Goal: Check status: Check status

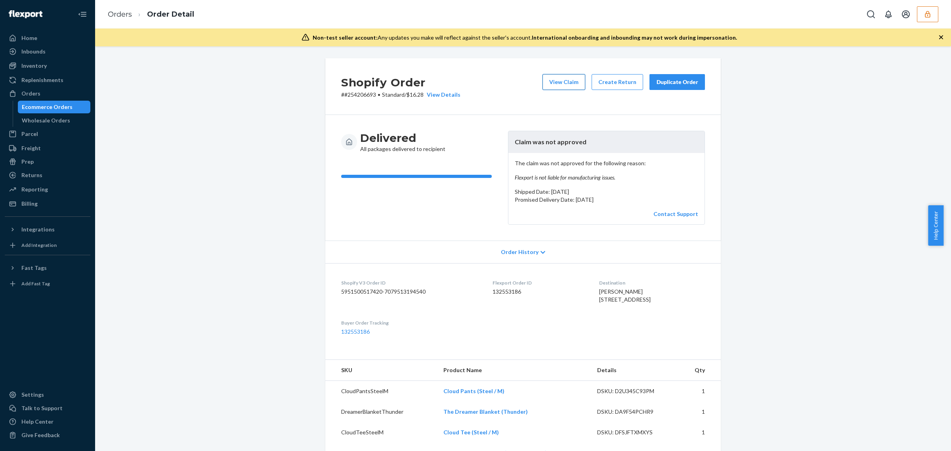
click at [567, 84] on button "View Claim" at bounding box center [564, 82] width 43 height 16
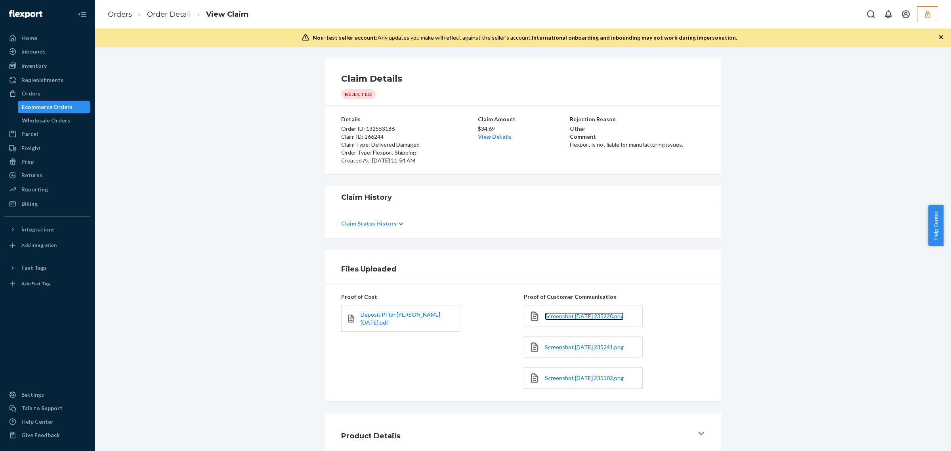
click at [581, 320] on link "Screenshot 2025-08-19 235220.png" at bounding box center [584, 316] width 79 height 8
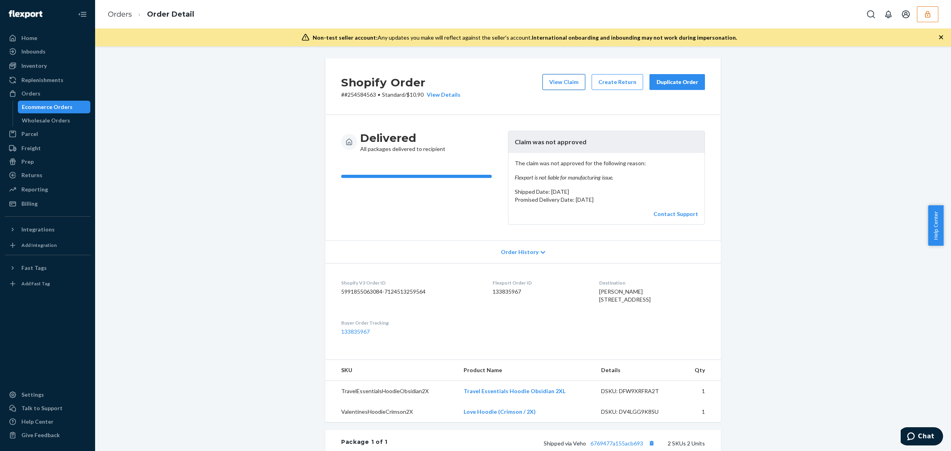
click at [565, 86] on button "View Claim" at bounding box center [564, 82] width 43 height 16
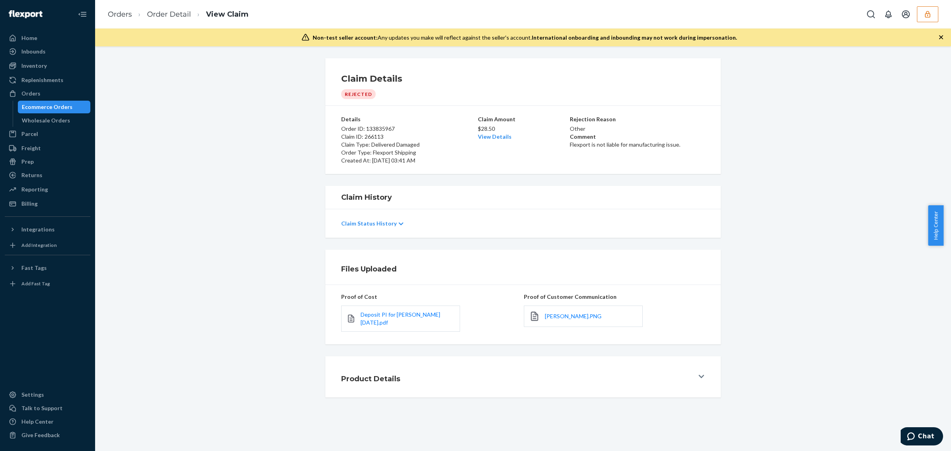
click at [561, 321] on div "Shayla Scott.PNG" at bounding box center [583, 316] width 119 height 21
click at [561, 319] on span "Shayla Scott.PNG" at bounding box center [573, 316] width 57 height 7
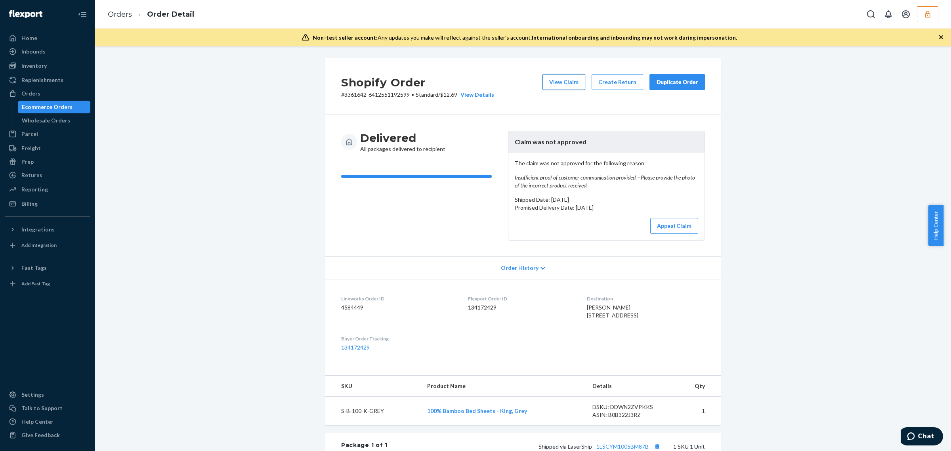
click at [570, 80] on button "View Claim" at bounding box center [564, 82] width 43 height 16
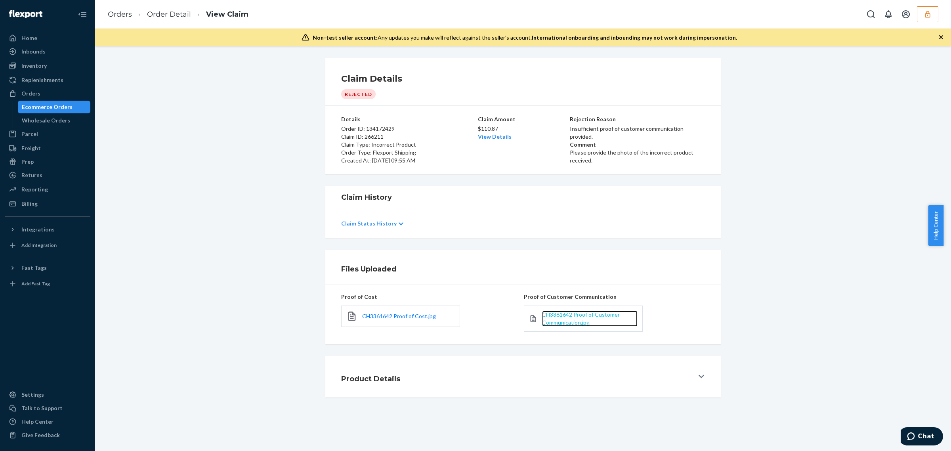
click at [545, 316] on span "CH3361642 Proof of Customer Communication.jpg" at bounding box center [581, 318] width 78 height 15
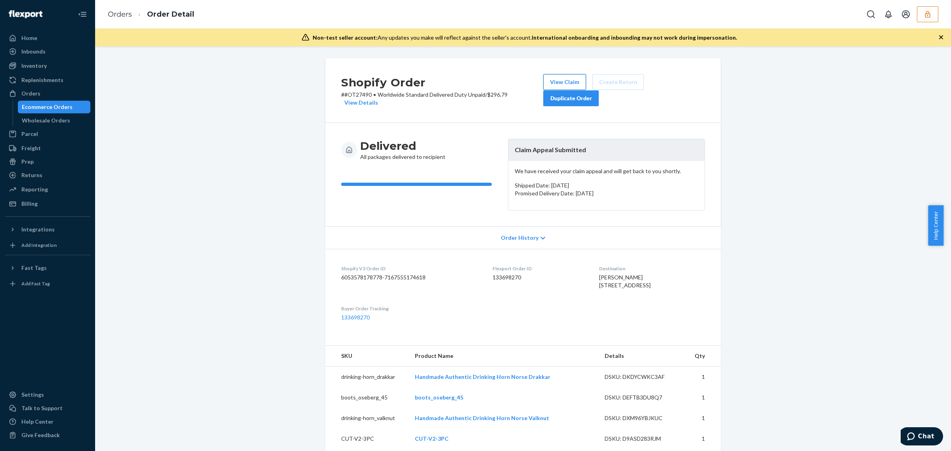
click at [547, 80] on button "View Claim" at bounding box center [564, 82] width 43 height 16
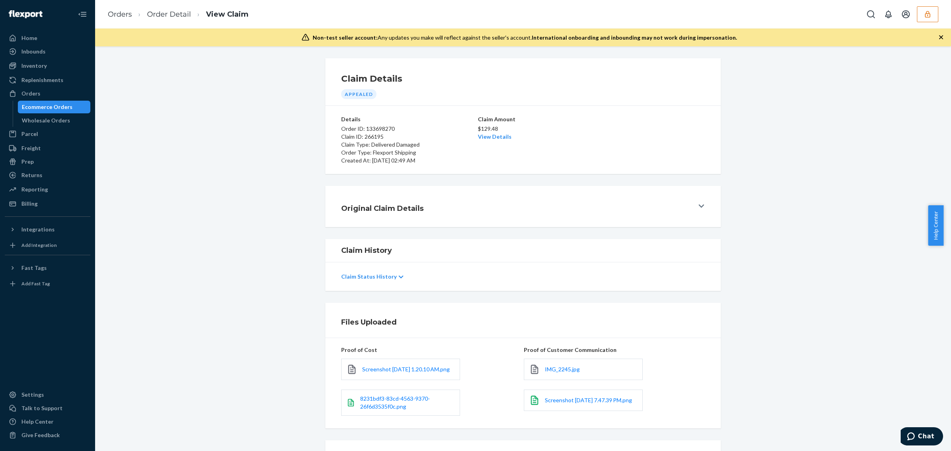
click at [542, 203] on div "Original Claim Details" at bounding box center [517, 206] width 353 height 22
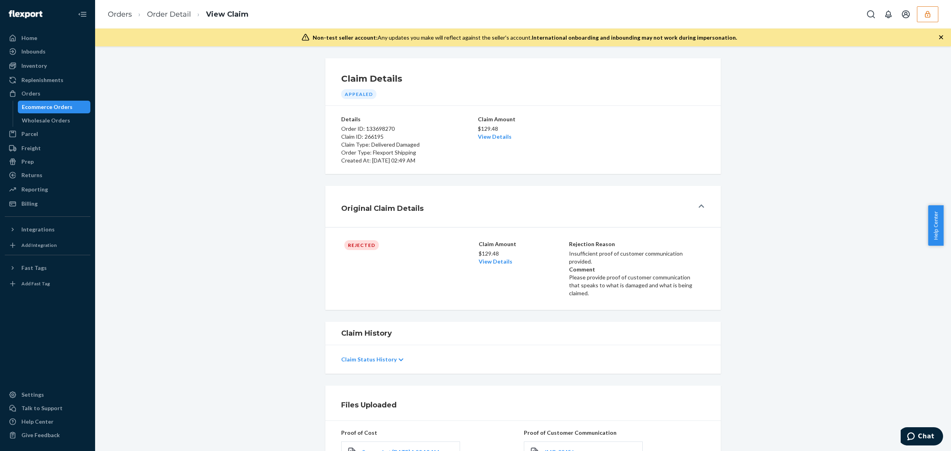
scroll to position [70, 0]
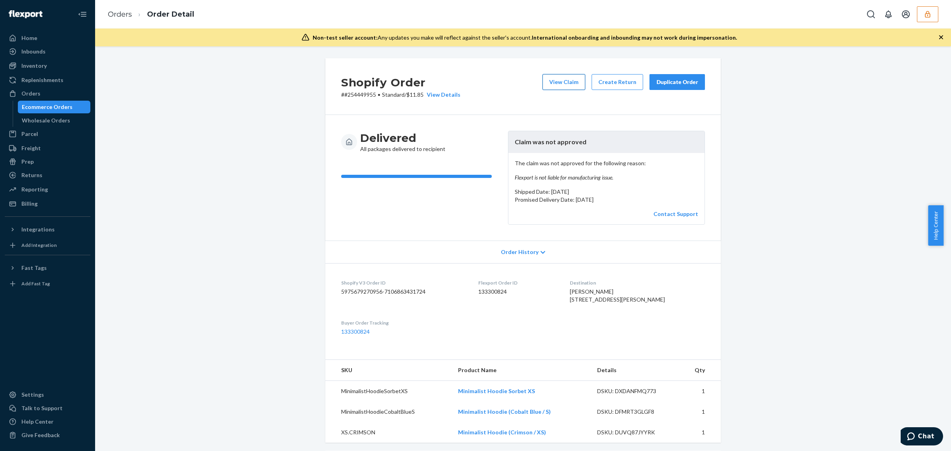
click at [548, 84] on button "View Claim" at bounding box center [564, 82] width 43 height 16
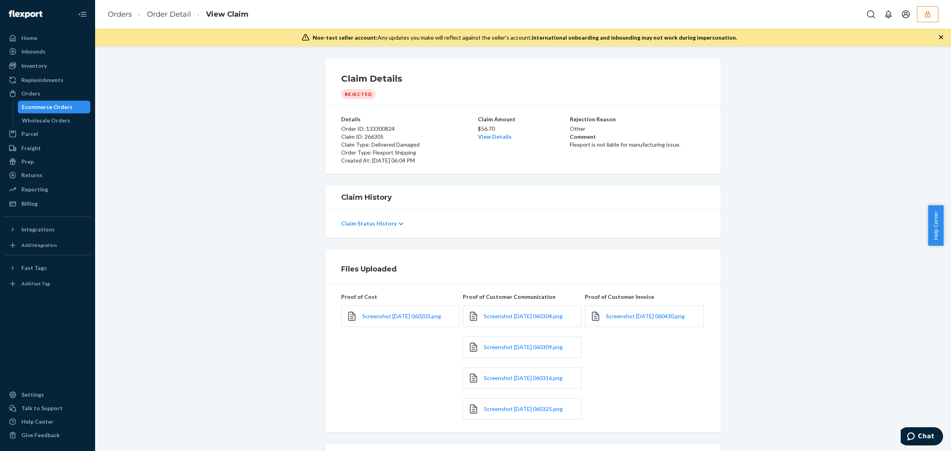
click at [542, 344] on link "Screenshot 2025-08-20 060309.png" at bounding box center [523, 347] width 79 height 8
click at [541, 348] on span "Screenshot 2025-08-20 060309.png" at bounding box center [523, 347] width 79 height 7
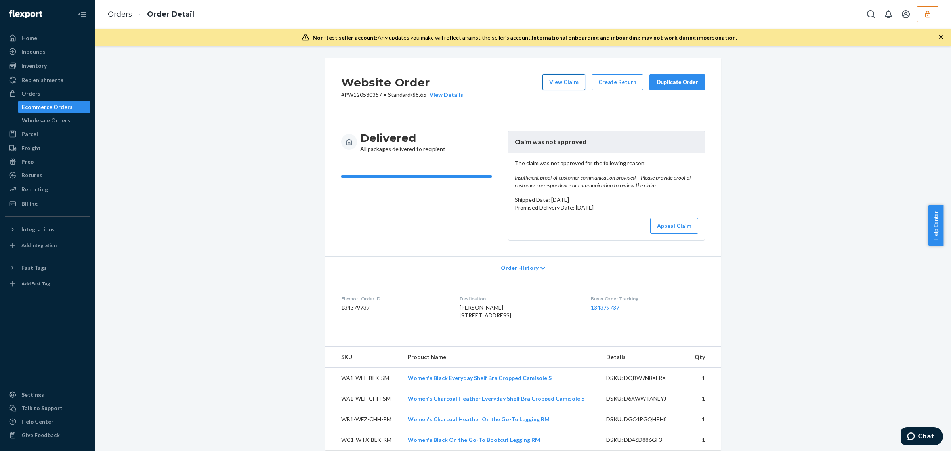
click at [551, 85] on button "View Claim" at bounding box center [564, 82] width 43 height 16
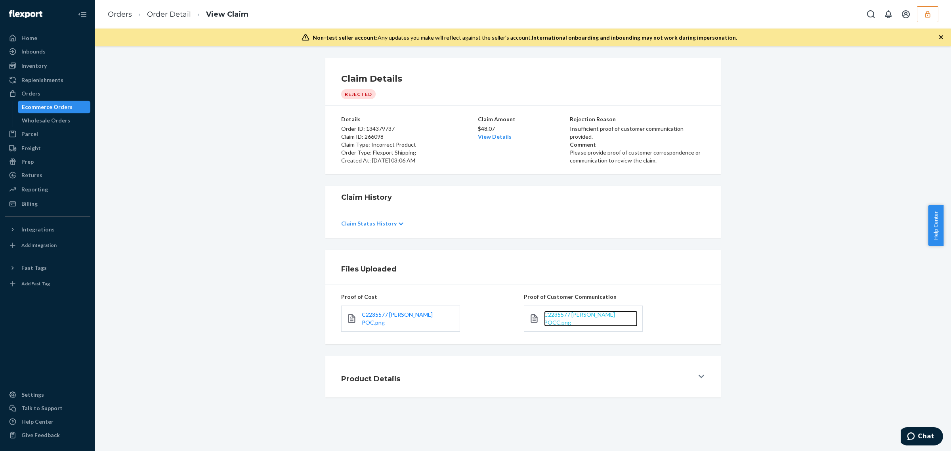
click at [575, 318] on span "C2235577 Joel Lema POCC.png" at bounding box center [579, 318] width 71 height 15
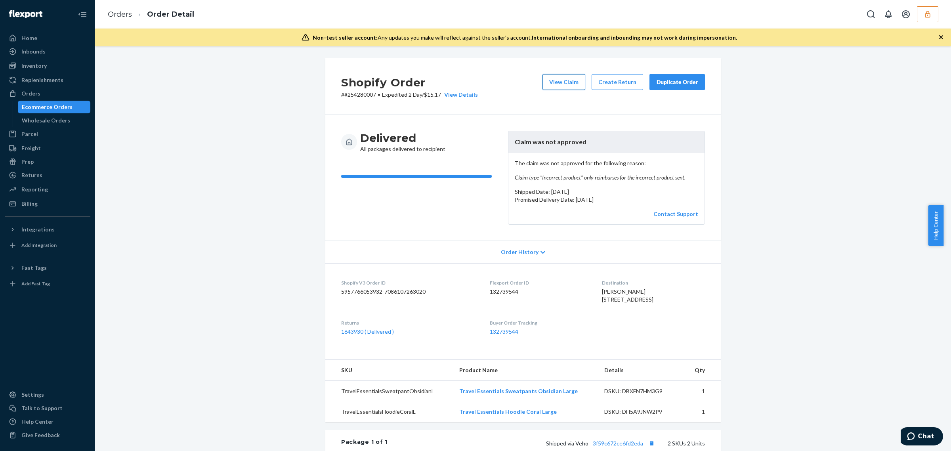
click at [567, 86] on button "View Claim" at bounding box center [564, 82] width 43 height 16
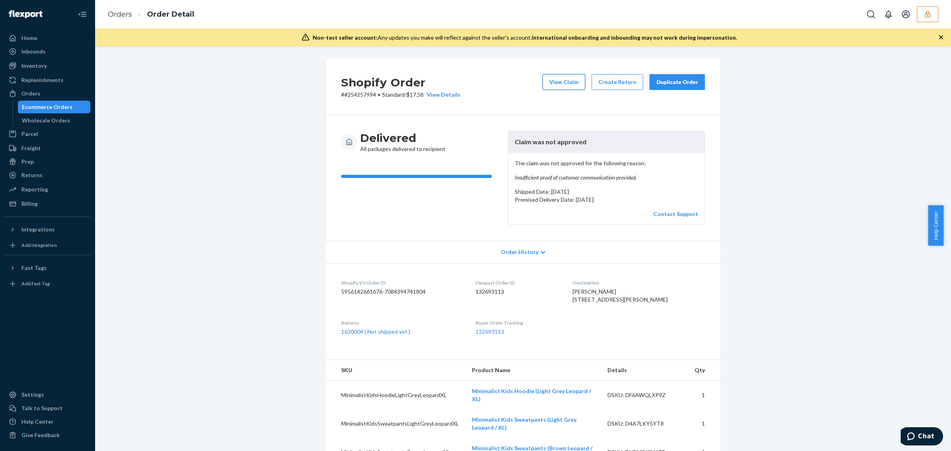
click at [574, 84] on button "View Claim" at bounding box center [564, 82] width 43 height 16
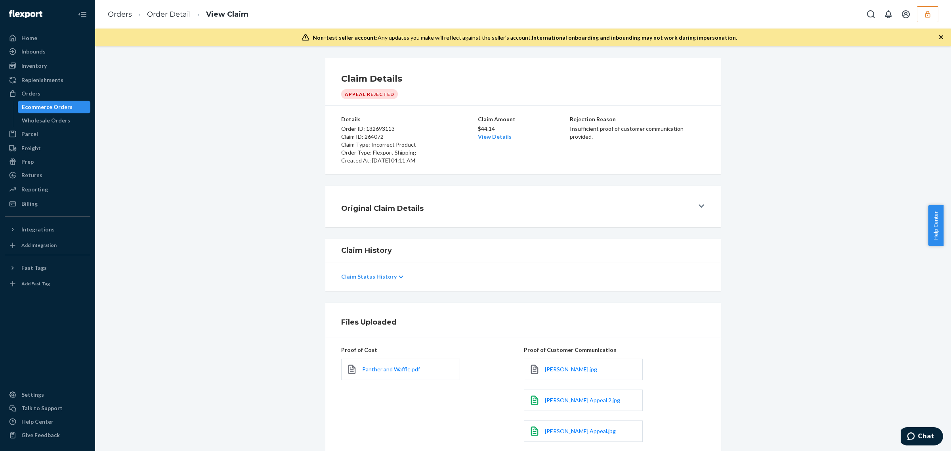
scroll to position [60, 0]
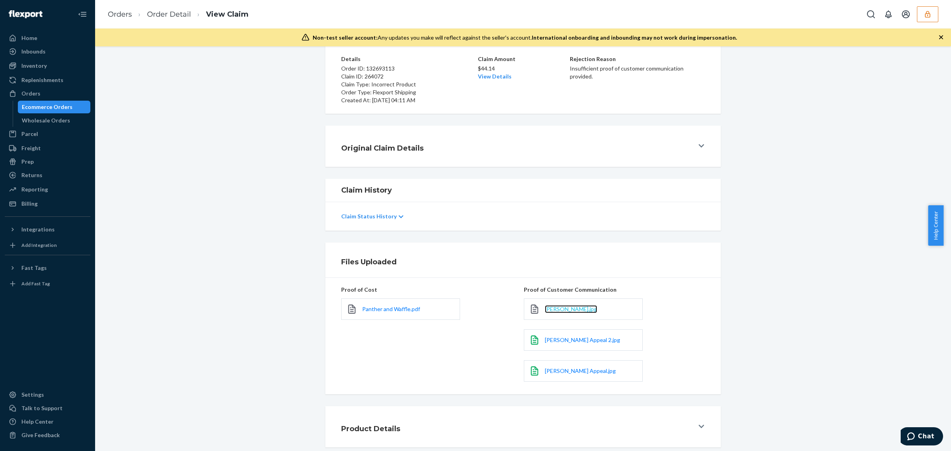
click at [569, 312] on span "Christina Proof.jpg" at bounding box center [571, 309] width 52 height 7
click at [555, 340] on span "Christina Appeal 2.jpg" at bounding box center [582, 340] width 75 height 7
click at [585, 371] on span "Christina Appeal.jpg" at bounding box center [580, 370] width 71 height 7
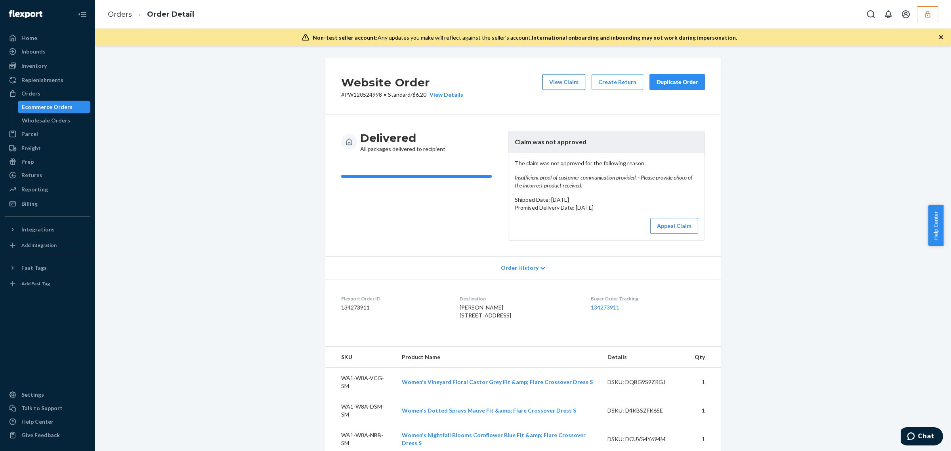
click at [564, 85] on button "View Claim" at bounding box center [564, 82] width 43 height 16
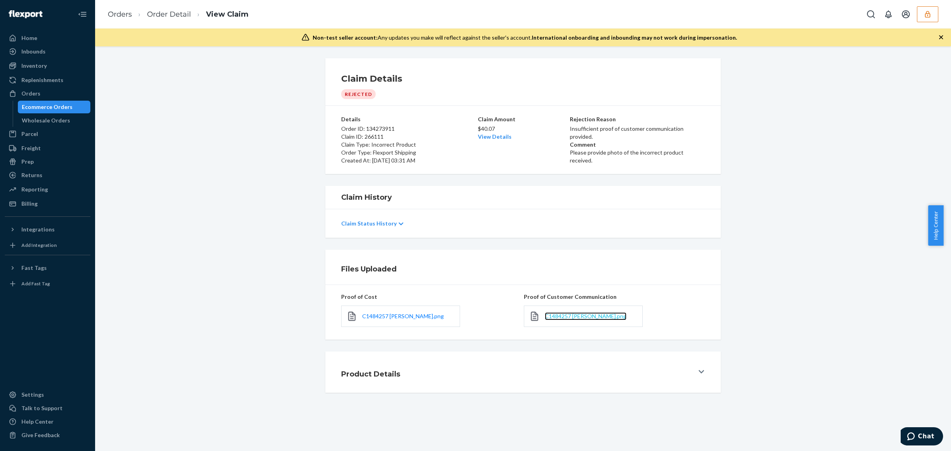
click at [560, 314] on span "C1484257 Andrea Maret POCC.png" at bounding box center [586, 316] width 82 height 7
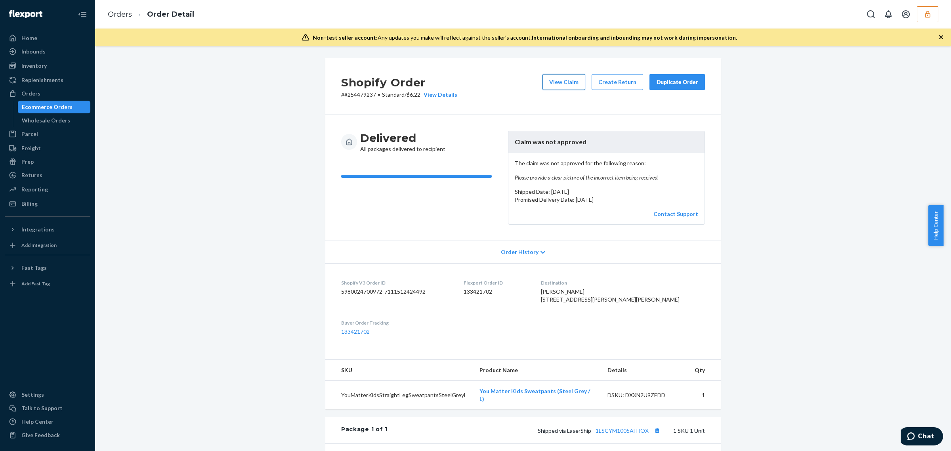
click at [560, 78] on button "View Claim" at bounding box center [564, 82] width 43 height 16
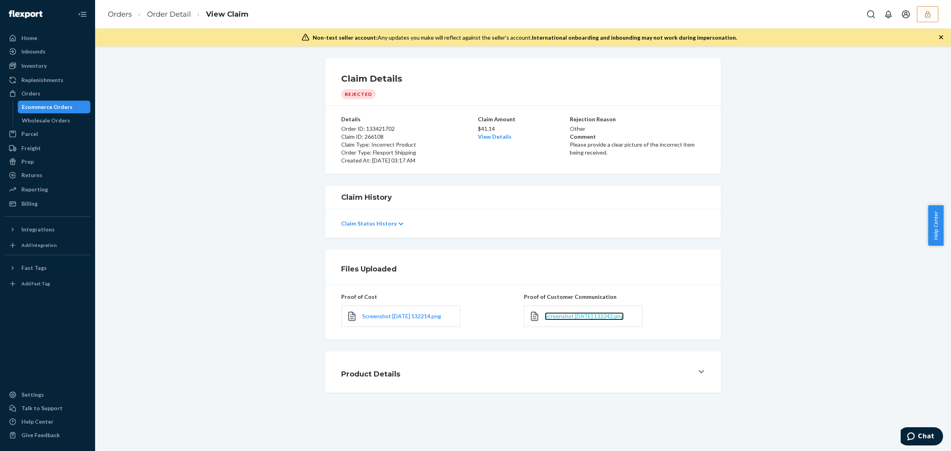
click at [563, 315] on span "Screenshot [DATE] 132242.png" at bounding box center [584, 316] width 79 height 7
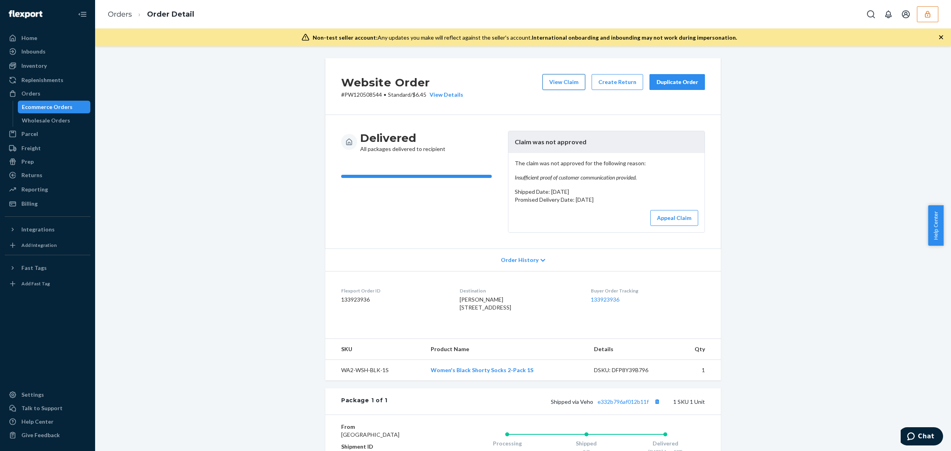
click at [548, 84] on button "View Claim" at bounding box center [564, 82] width 43 height 16
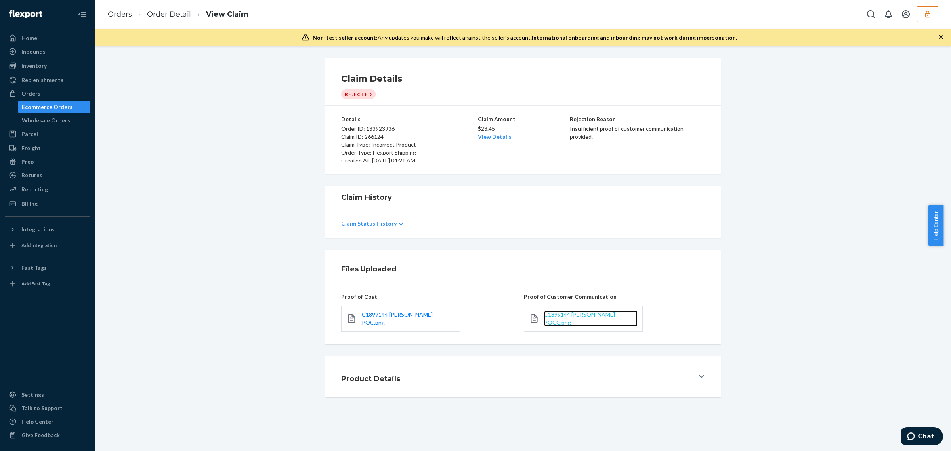
click at [549, 316] on span "C1899144 Hannah J Barrios POCC.png" at bounding box center [579, 318] width 71 height 15
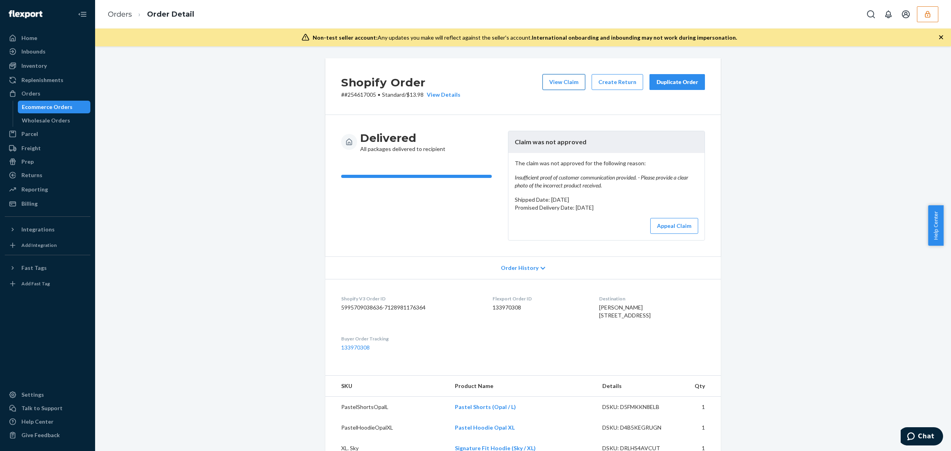
click at [563, 84] on button "View Claim" at bounding box center [564, 82] width 43 height 16
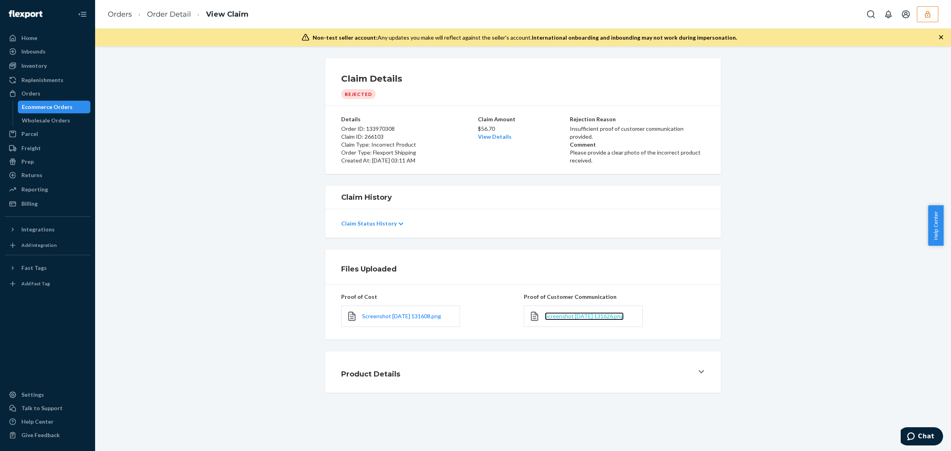
click at [570, 317] on span "Screenshot [DATE] 131626.png" at bounding box center [584, 316] width 79 height 7
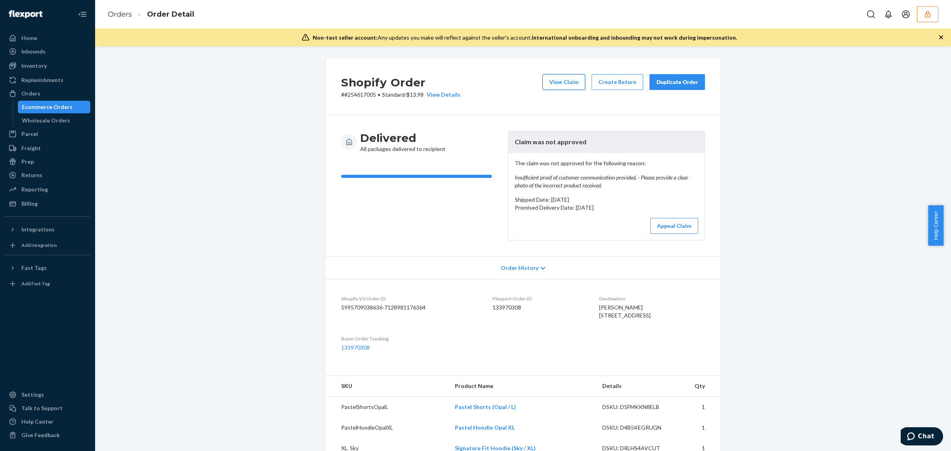
click at [560, 88] on button "View Claim" at bounding box center [564, 82] width 43 height 16
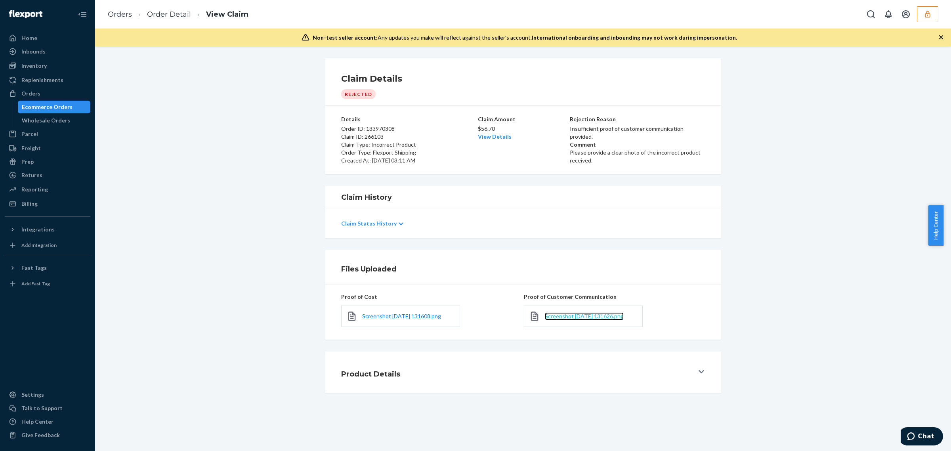
click at [570, 319] on span "Screenshot [DATE] 131626.png" at bounding box center [584, 316] width 79 height 7
drag, startPoint x: 565, startPoint y: 145, endPoint x: 596, endPoint y: 155, distance: 32.2
click at [596, 155] on div "Details Order ID: 133970308 Claim ID: 266103 Claim Type: Incorrect Product Orde…" at bounding box center [523, 139] width 364 height 49
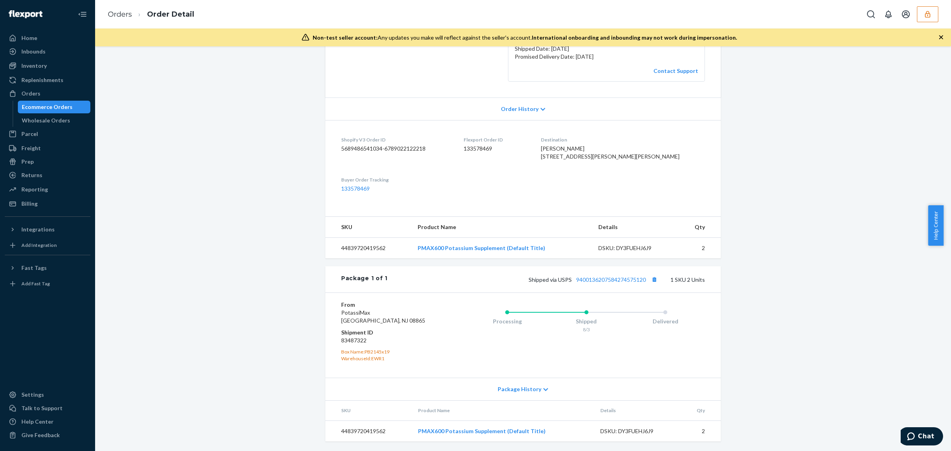
scroll to position [155, 0]
click at [626, 283] on link "9400136207584274575120" at bounding box center [611, 279] width 70 height 7
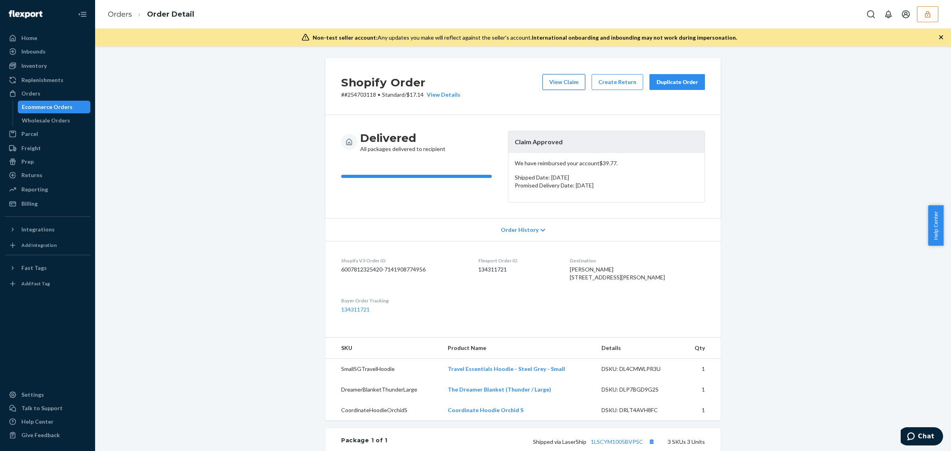
click at [560, 88] on button "View Claim" at bounding box center [564, 82] width 43 height 16
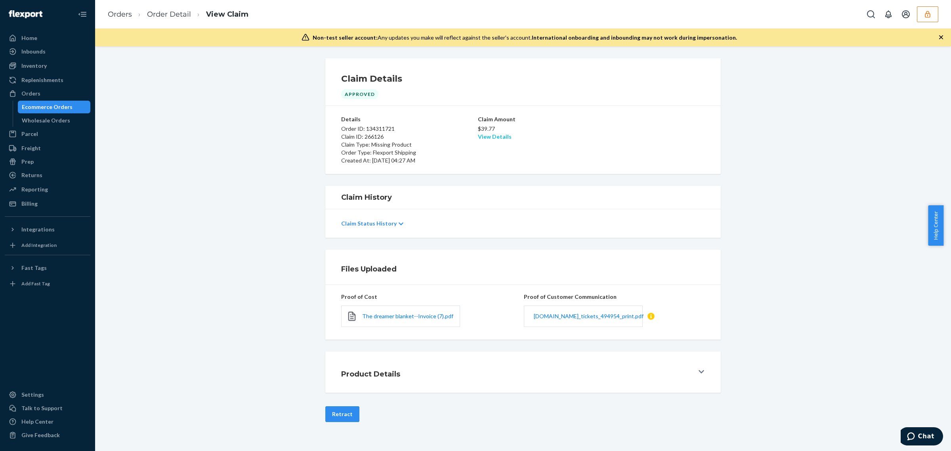
click at [498, 137] on link "View Details" at bounding box center [495, 136] width 34 height 7
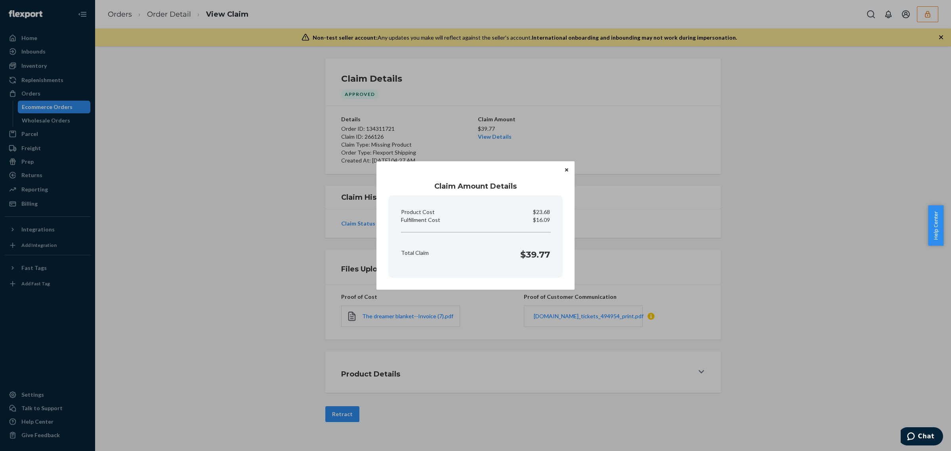
click at [548, 102] on div "Claim Amount Details Product Cost $23.68 Fulfillment Cost $16.09 Total Claim $3…" at bounding box center [475, 225] width 951 height 451
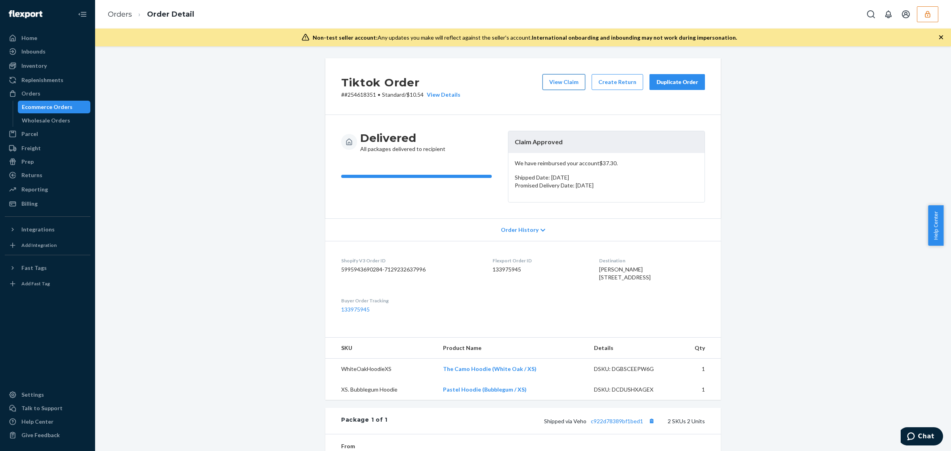
click at [551, 80] on button "View Claim" at bounding box center [564, 82] width 43 height 16
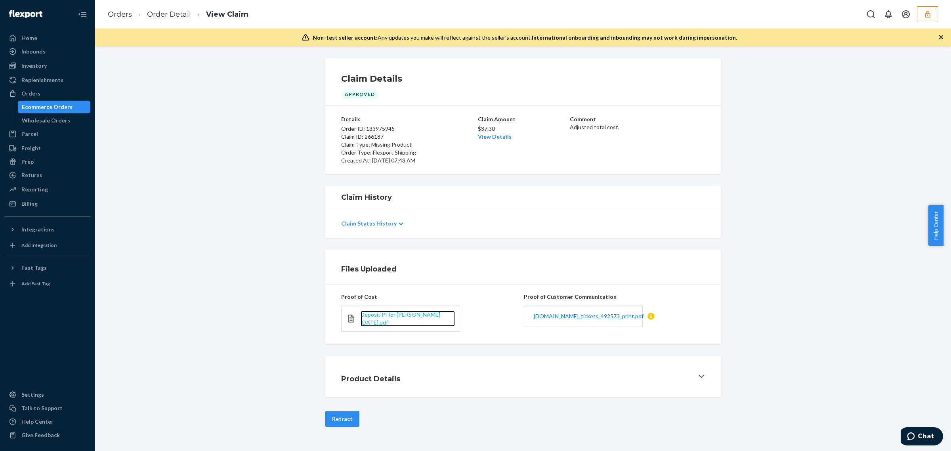
click at [366, 317] on span "Deposit PI for Hudson 2024-11-25.pdf" at bounding box center [401, 318] width 80 height 15
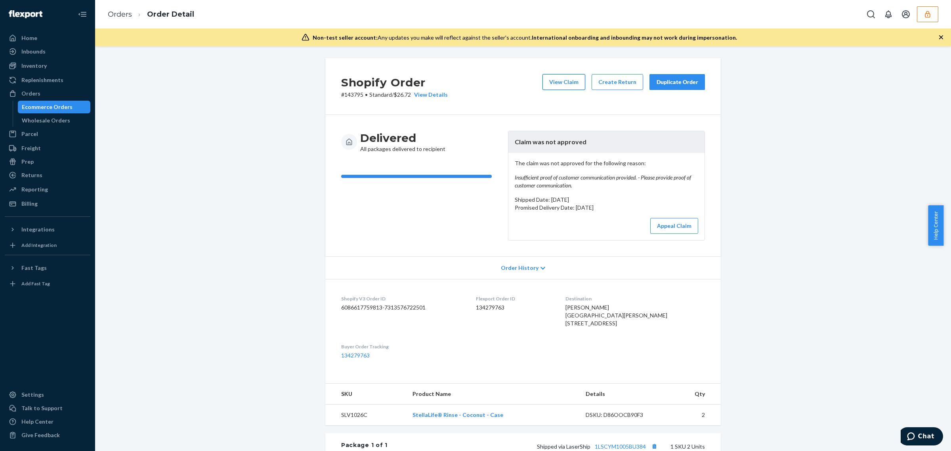
click at [559, 75] on button "View Claim" at bounding box center [564, 82] width 43 height 16
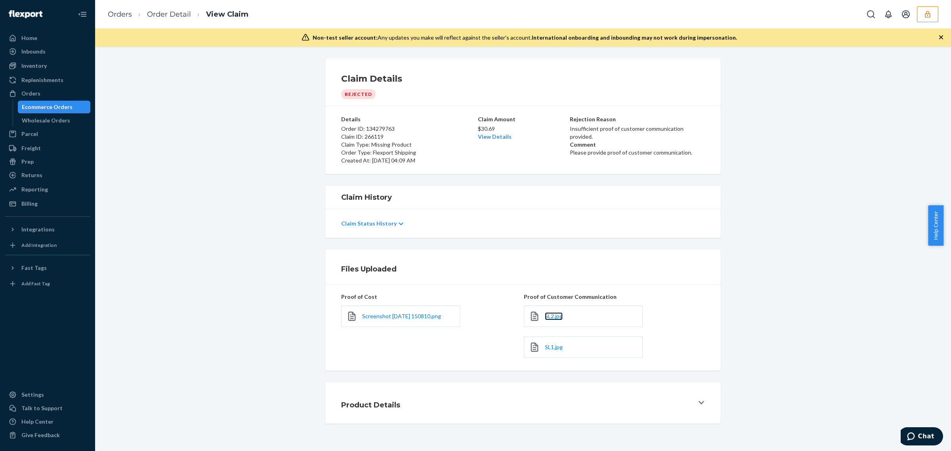
drag, startPoint x: 547, startPoint y: 316, endPoint x: 547, endPoint y: 310, distance: 5.2
click at [547, 316] on span "SL2.jpg" at bounding box center [554, 316] width 18 height 7
click at [545, 350] on span "SL1.jpg" at bounding box center [554, 347] width 18 height 7
